Goal: Task Accomplishment & Management: Use online tool/utility

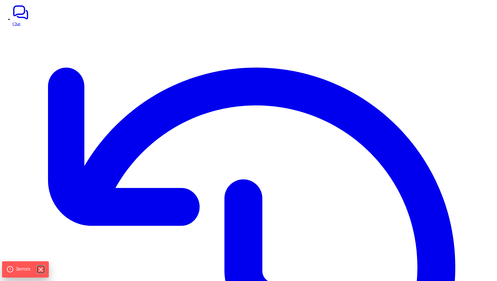
click at [42, 269] on icon "Hide Errors" at bounding box center [40, 269] width 3 height 3
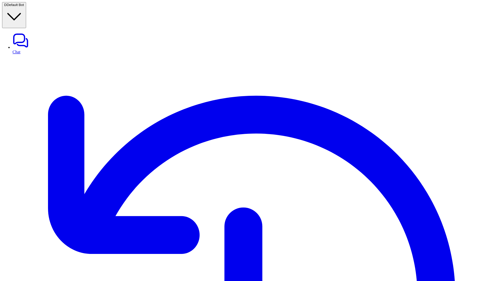
type input "*******"
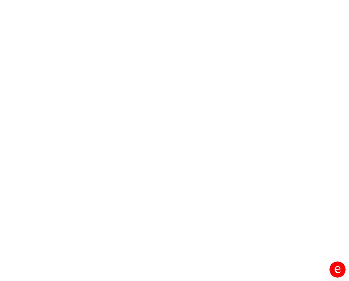
click at [338, 273] on icon "Open chat" at bounding box center [337, 269] width 6 height 7
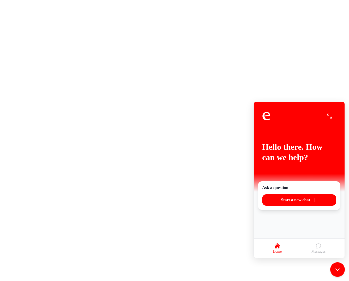
click at [316, 245] on icon "Messages" at bounding box center [318, 246] width 6 height 6
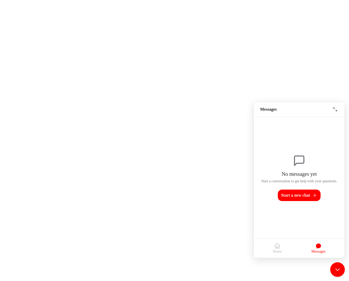
click at [275, 243] on icon "Home" at bounding box center [277, 246] width 6 height 6
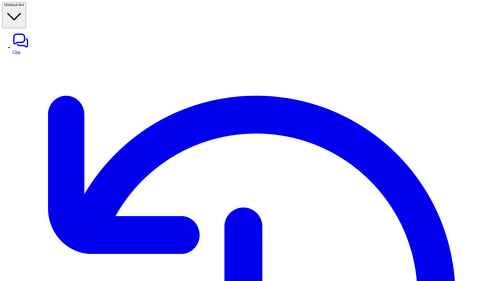
drag, startPoint x: 85, startPoint y: 198, endPoint x: 129, endPoint y: 200, distance: 43.8
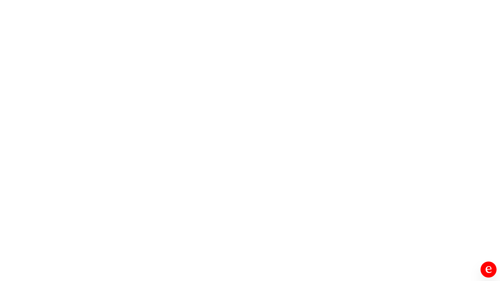
click at [487, 271] on icon "Open chat" at bounding box center [489, 269] width 6 height 7
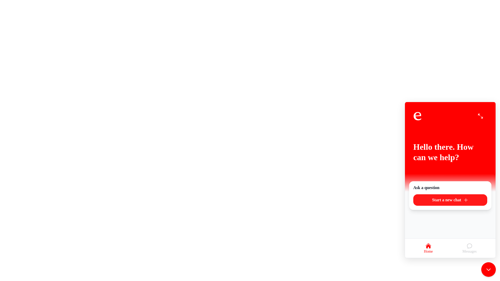
click at [444, 202] on span "Start a new chat" at bounding box center [446, 200] width 29 height 5
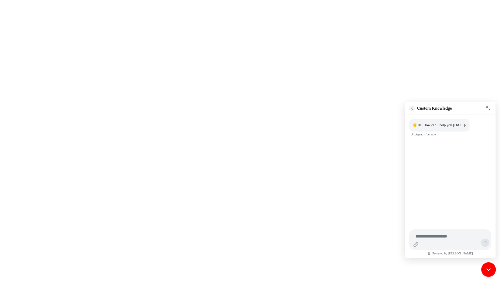
click at [413, 108] on icon "Go back" at bounding box center [413, 109] width 4 height 4
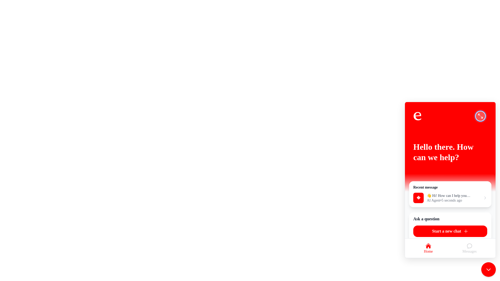
click at [480, 116] on icon "Enter full screen" at bounding box center [480, 116] width 5 height 5
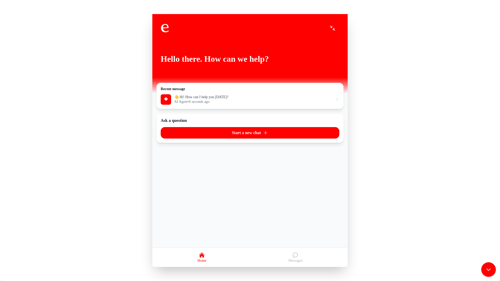
click at [294, 259] on span "Messages" at bounding box center [296, 261] width 14 height 4
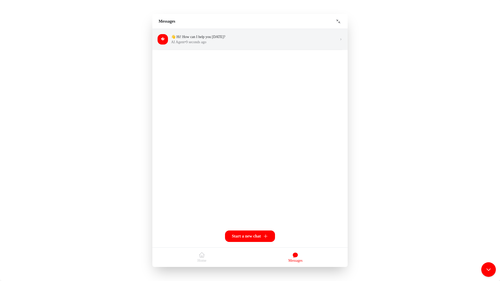
click at [184, 37] on h3 "👋 Hi! How can I help you today?" at bounding box center [253, 36] width 165 height 5
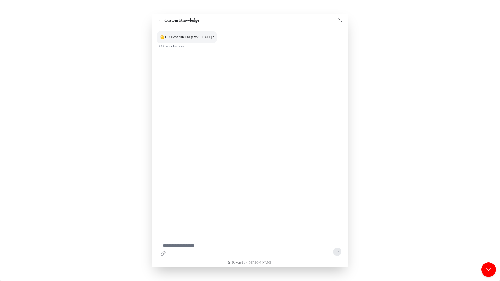
click at [179, 241] on textarea at bounding box center [250, 248] width 187 height 21
type textarea "**********"
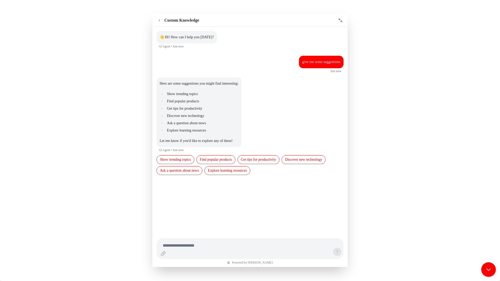
click at [282, 164] on button "Discover new technology" at bounding box center [304, 159] width 44 height 9
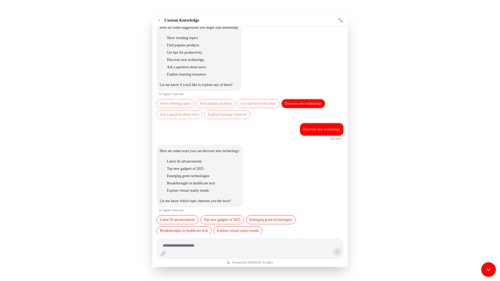
scroll to position [75, 0]
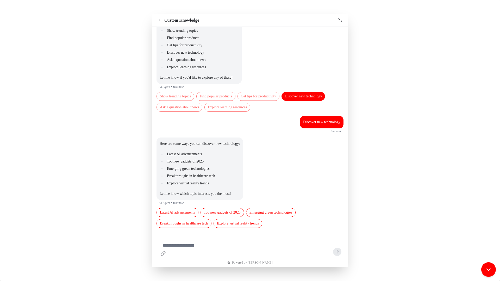
click at [189, 240] on textarea at bounding box center [250, 248] width 187 height 21
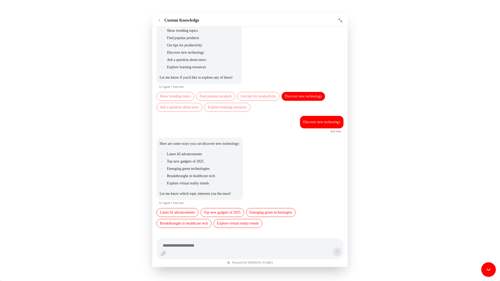
click at [240, 208] on button "Top new gadgets of 2025" at bounding box center [223, 212] width 44 height 9
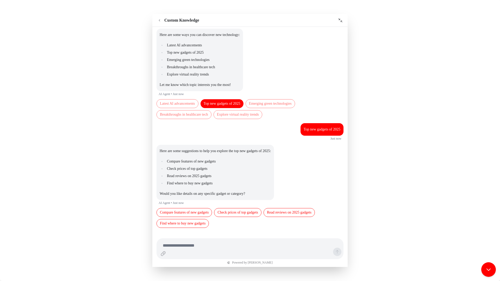
scroll to position [188, 0]
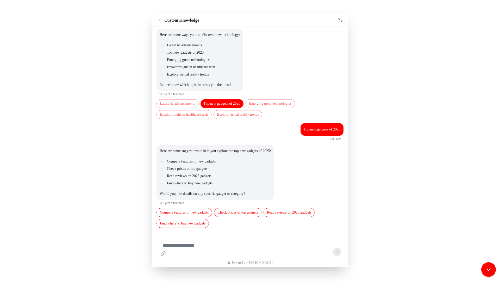
click at [196, 250] on textarea at bounding box center [250, 248] width 187 height 21
type textarea "**********"
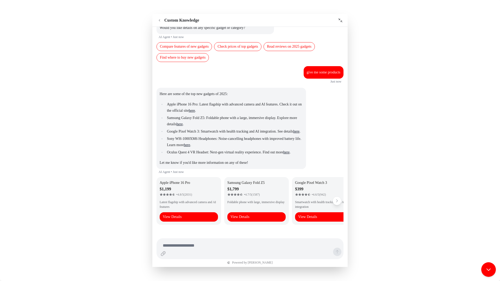
scroll to position [369, 0]
click at [335, 199] on icon "Next item" at bounding box center [337, 201] width 4 height 4
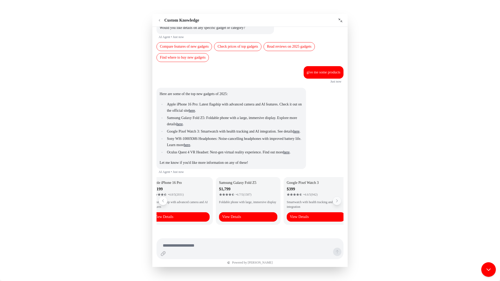
click at [335, 199] on icon "Next item" at bounding box center [337, 201] width 4 height 4
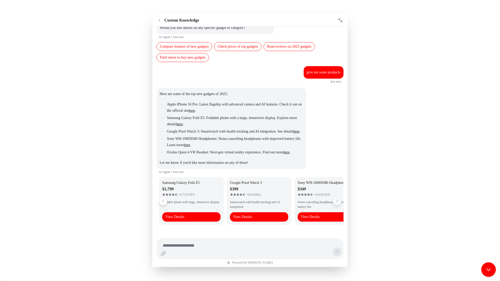
click at [335, 199] on icon "Next item" at bounding box center [337, 201] width 4 height 4
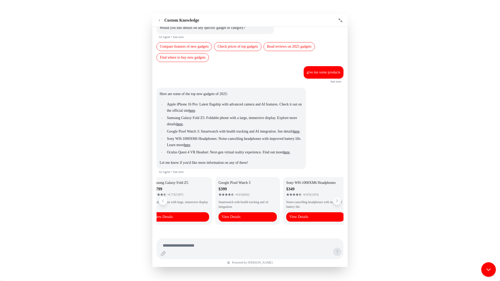
click at [335, 199] on icon "Next item" at bounding box center [337, 201] width 4 height 4
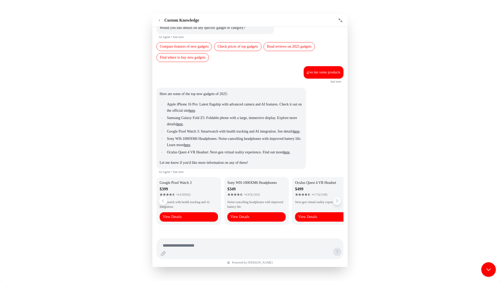
scroll to position [0, 152]
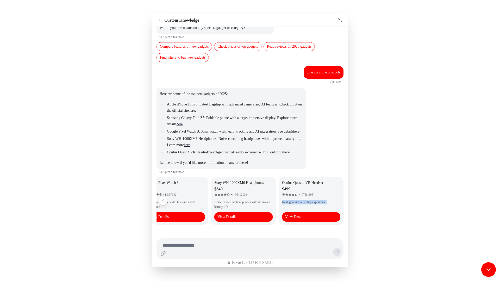
click at [334, 200] on p "Next-gen virtual reality experience" at bounding box center [311, 204] width 58 height 9
click at [160, 21] on icon "Go back" at bounding box center [160, 20] width 4 height 4
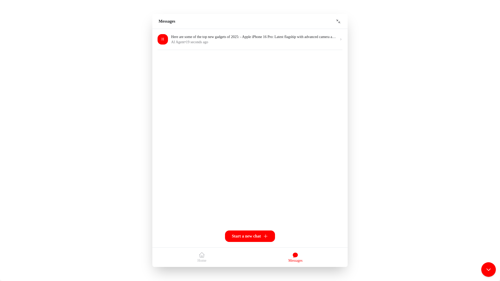
click at [199, 252] on icon "Home" at bounding box center [202, 255] width 6 height 6
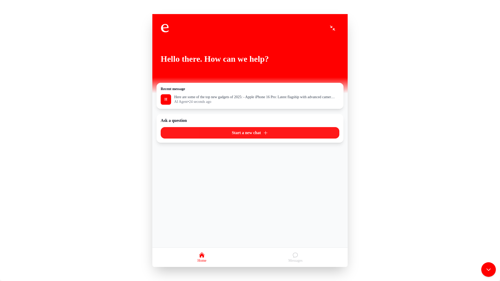
click at [241, 134] on span "Start a new chat" at bounding box center [246, 133] width 29 height 5
